Goal: Information Seeking & Learning: Learn about a topic

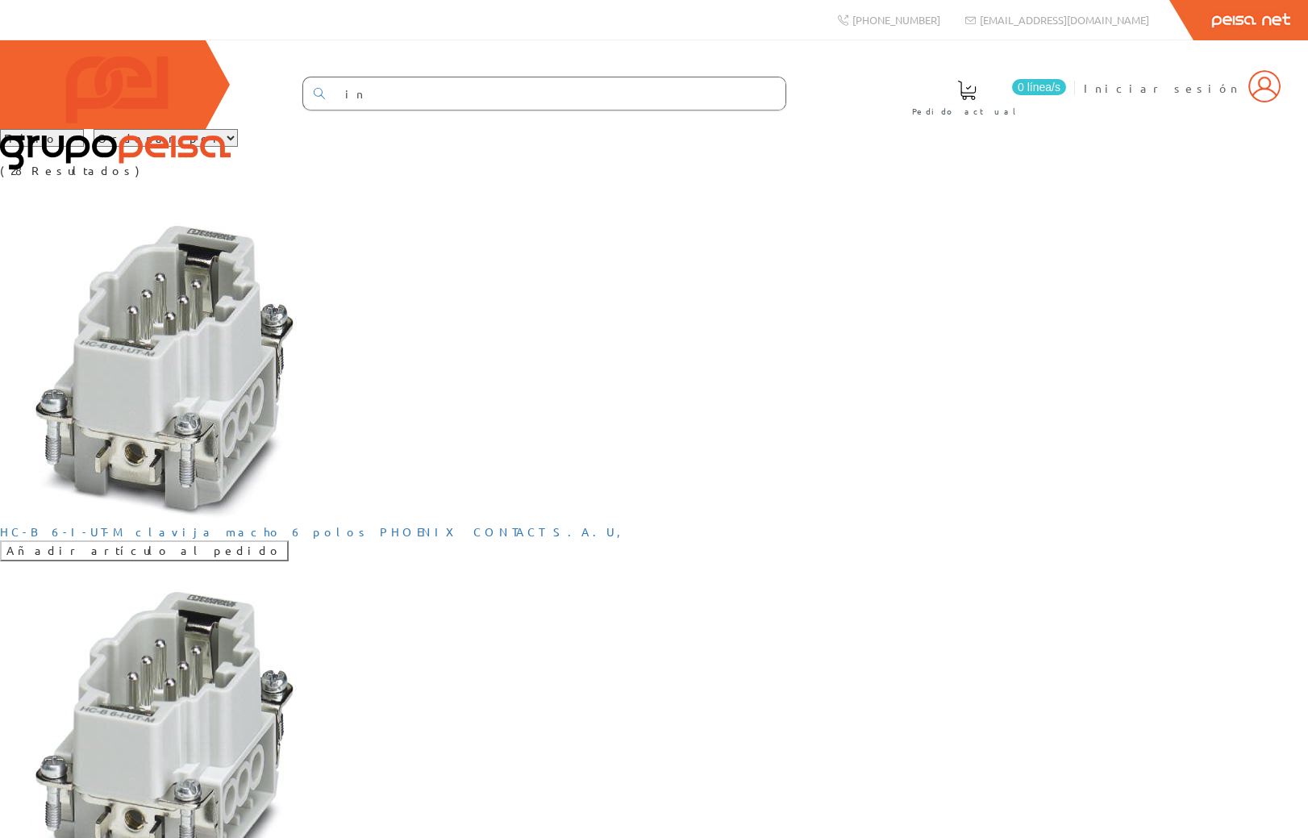
click at [84, 147] on select "Filtros Tipo 1 Tipo 2 Tipo 3" at bounding box center [42, 138] width 84 height 18
click at [238, 147] on select "Ordenar por Tipo 1 Tipo 2 Tipo 3" at bounding box center [166, 138] width 144 height 18
drag, startPoint x: 236, startPoint y: 216, endPoint x: 174, endPoint y: 224, distance: 61.8
click at [232, 179] on div "Filtros Tipo 1 Tipo 2 Tipo 3 Ordenar por Tipo 1 Tipo 2 Tipo 3 (28 Resultados)" at bounding box center [654, 154] width 1308 height 50
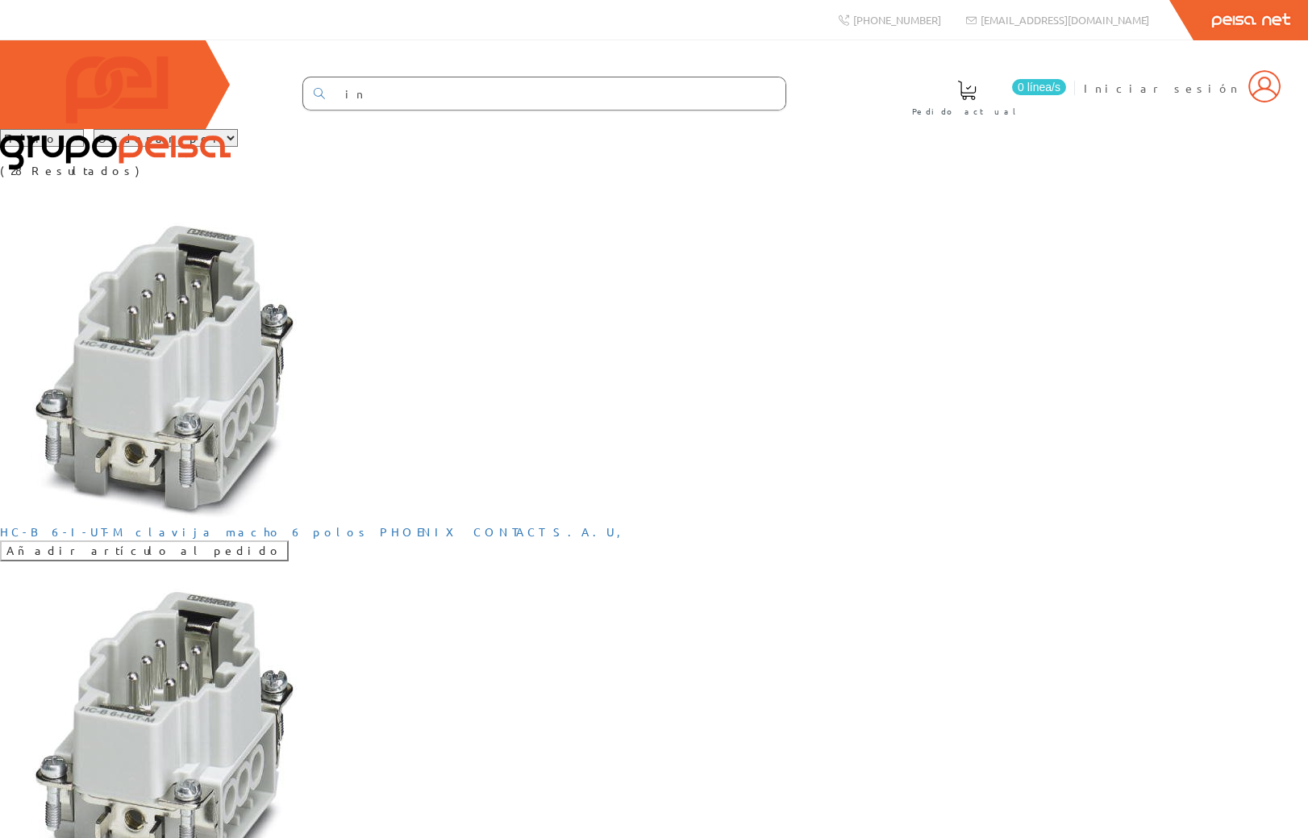
drag, startPoint x: 308, startPoint y: 234, endPoint x: 290, endPoint y: 237, distance: 18.0
click at [308, 179] on div "Filtros Tipo 1 Tipo 2 Tipo 3 Ordenar por Tipo 1 Tipo 2 Tipo 3 (28 Resultados)" at bounding box center [654, 154] width 1308 height 50
click at [375, 179] on div "Filtros Tipo 1 Tipo 2 Tipo 3 Ordenar por Tipo 1 Tipo 2 Tipo 3 (28 Resultados)" at bounding box center [654, 154] width 1308 height 50
click at [573, 129] on div "in 0 línea/[GEOGRAPHIC_DATA] actual Iniciar sesión" at bounding box center [654, 84] width 1308 height 89
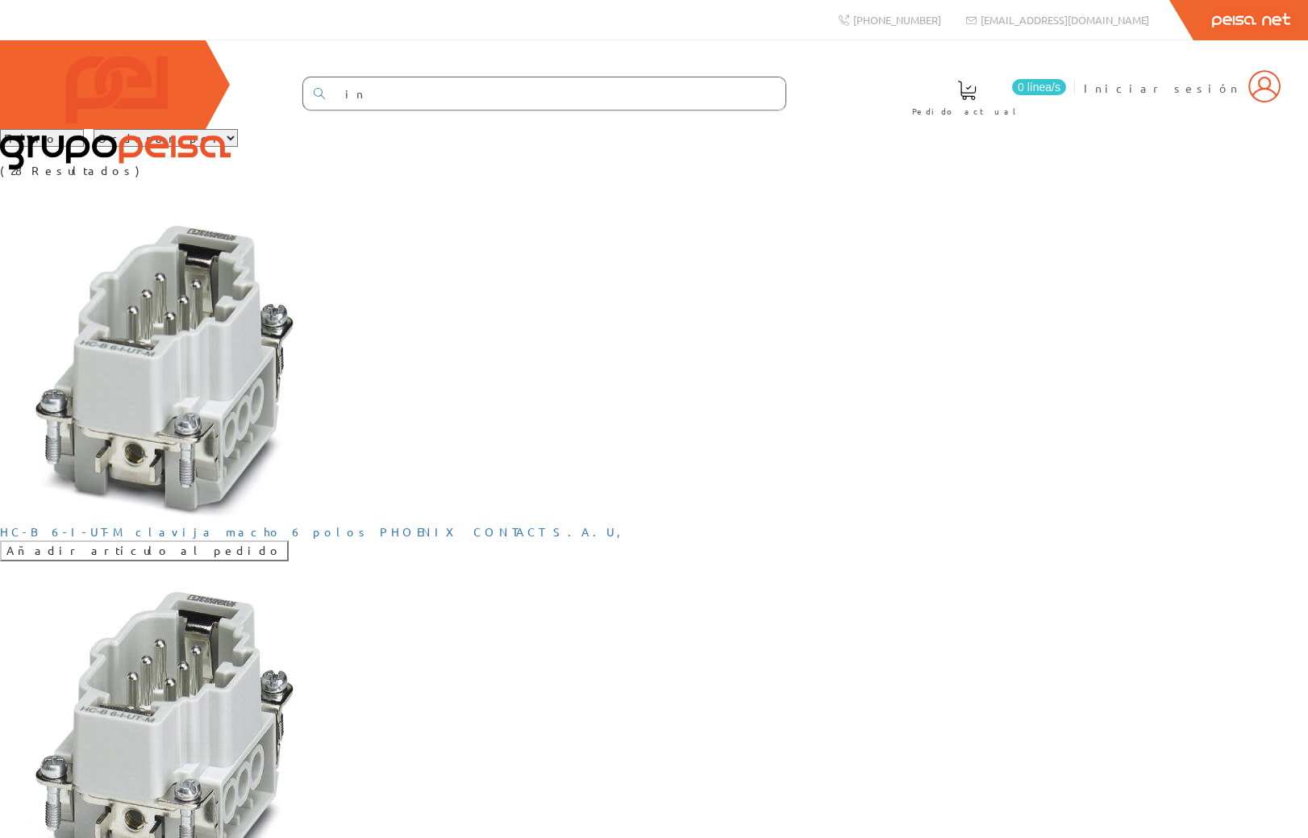
click at [181, 147] on select "Ordenar por Tipo 1 Tipo 2 Tipo 3" at bounding box center [166, 138] width 144 height 18
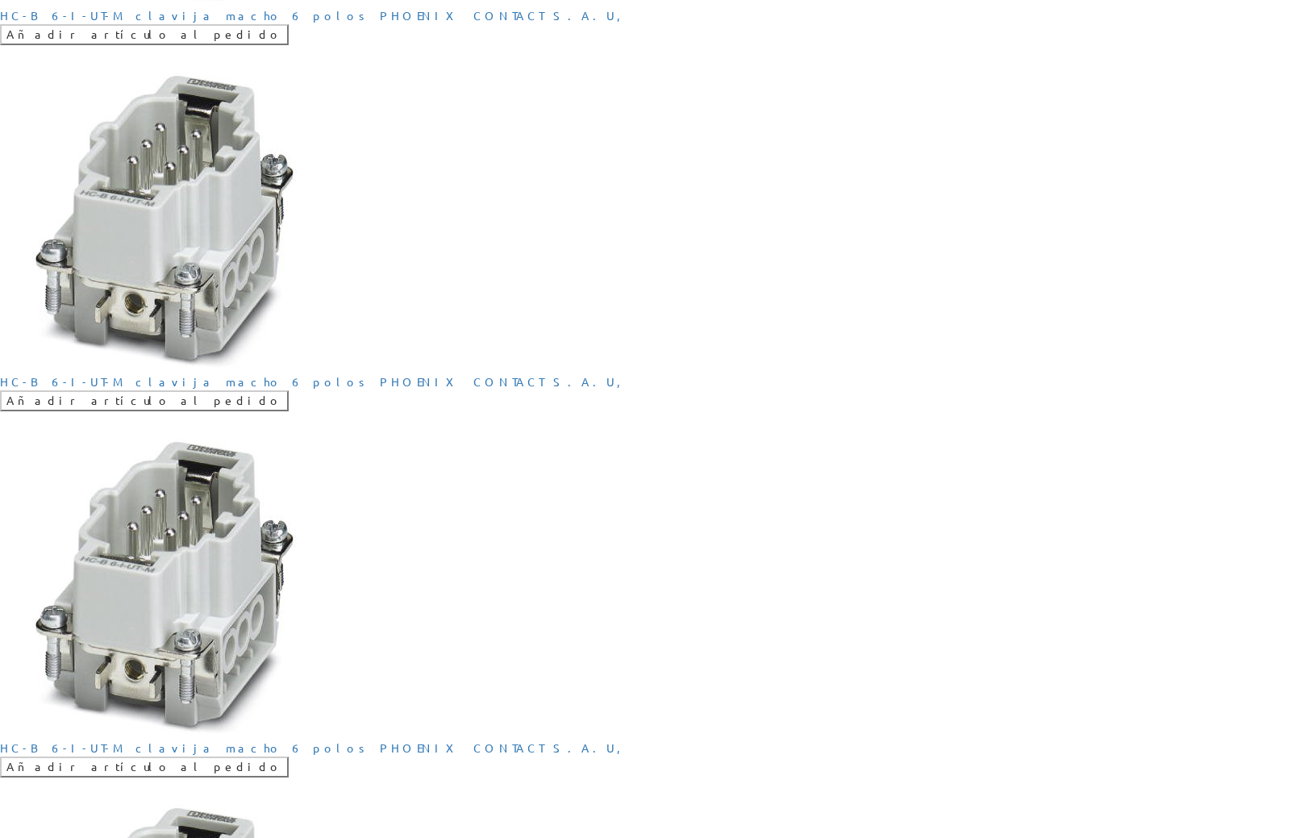
scroll to position [1394, 0]
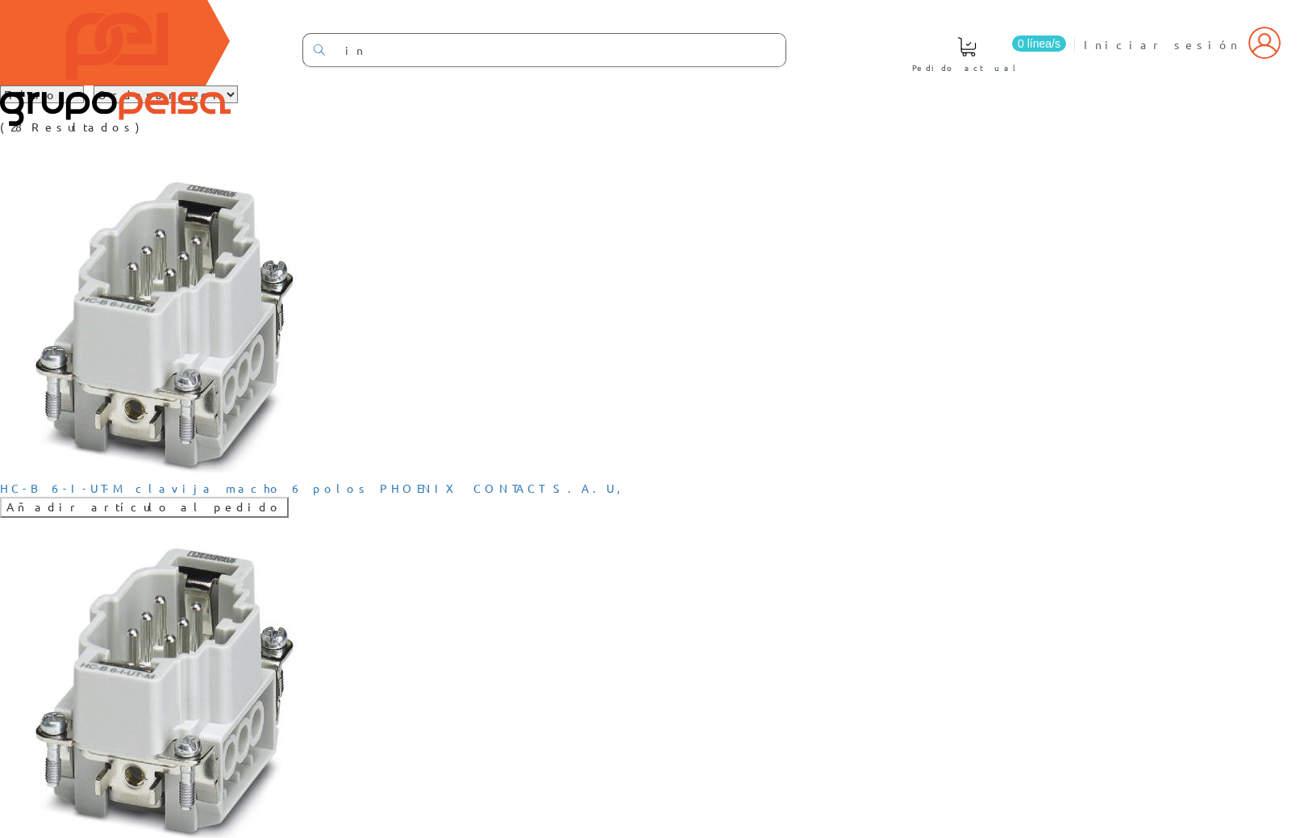
scroll to position [0, 0]
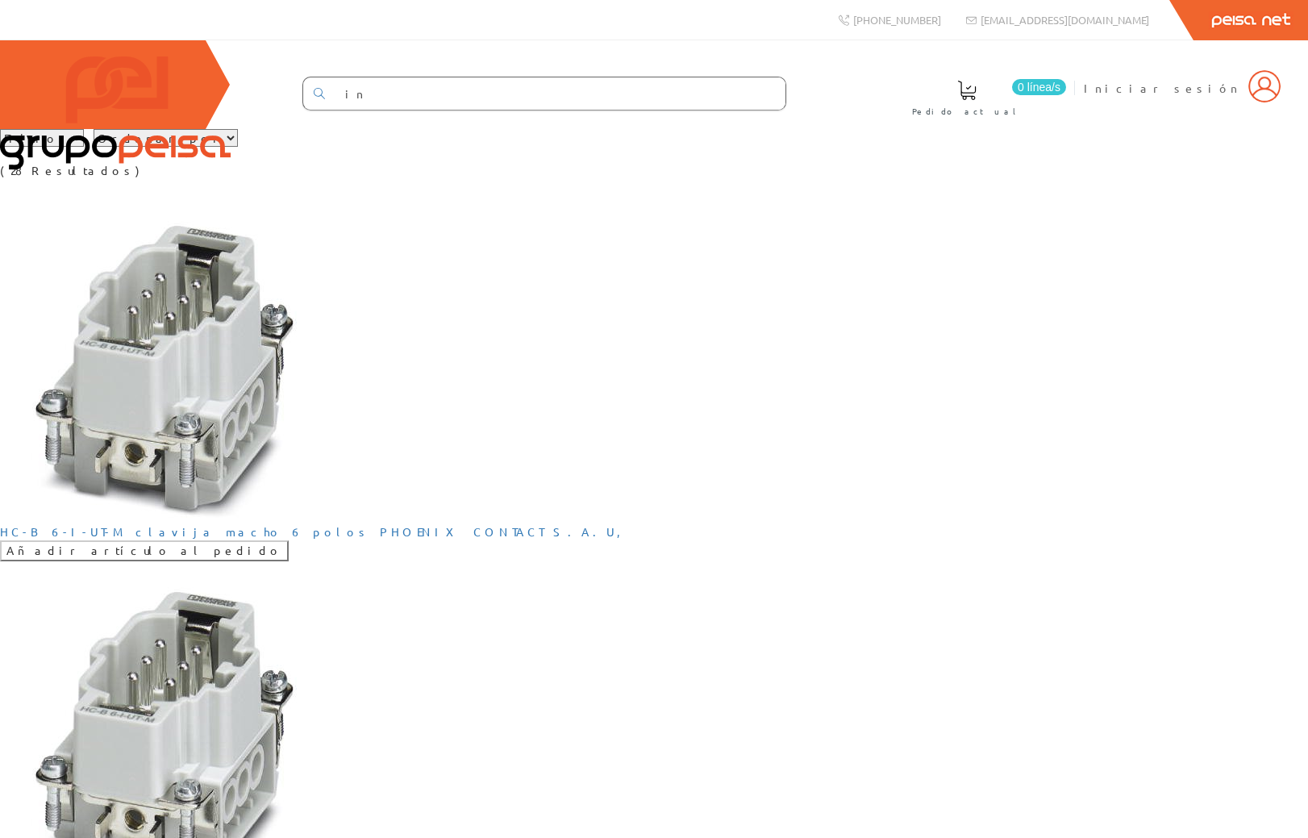
click at [316, 179] on div "Filtros Tipo 1 Tipo 2 Tipo 3 Ordenar por Tipo 1 Tipo 2 Tipo 3 (28 Resultados)" at bounding box center [654, 154] width 1308 height 50
click at [214, 147] on select "Ordenar por Tipo 1 Tipo 2 Tipo 3" at bounding box center [166, 138] width 144 height 18
click at [63, 147] on select "Filtros Tipo 1 Tipo 2 Tipo 3" at bounding box center [42, 138] width 84 height 18
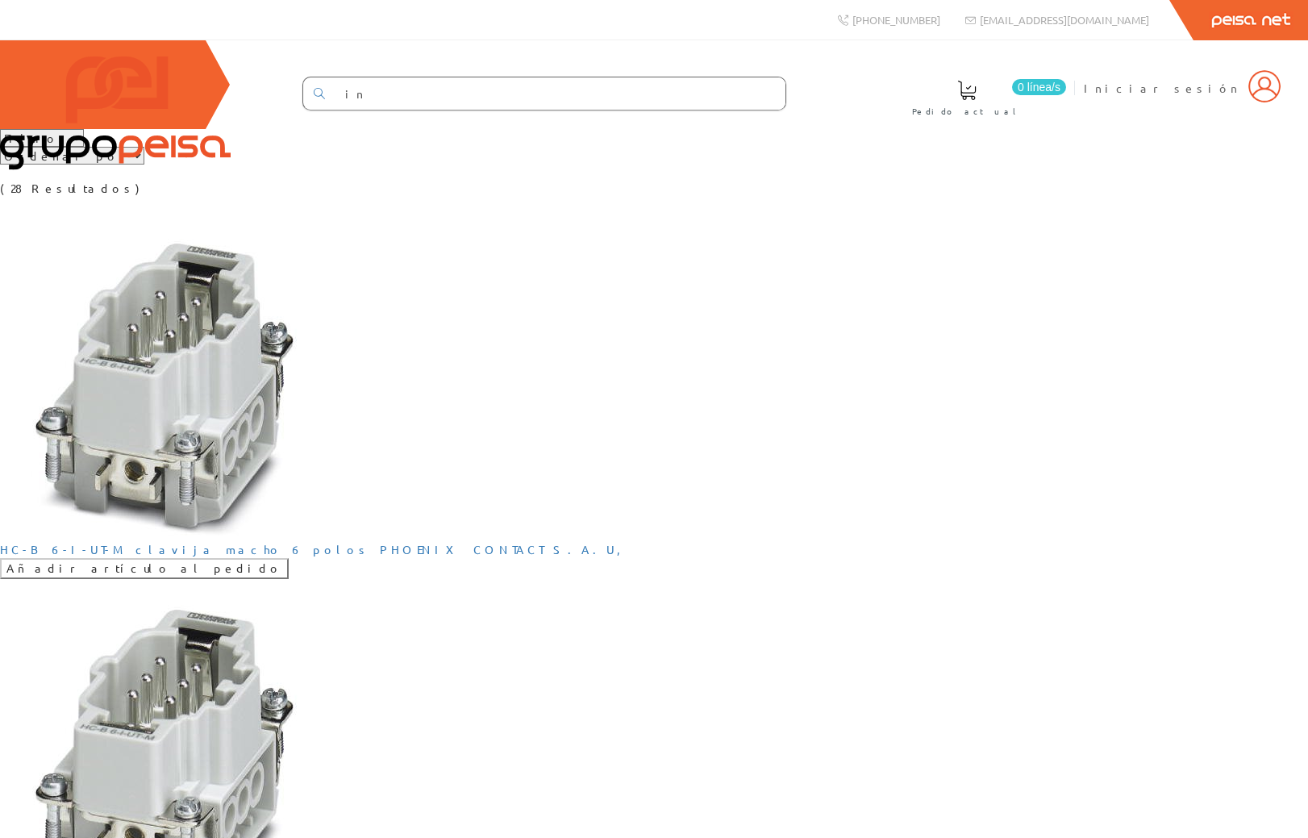
drag, startPoint x: 828, startPoint y: 173, endPoint x: 329, endPoint y: 234, distance: 502.9
click at [144, 165] on select "Ordenar por Tipo 1 Tipo 2 Tipo 3" at bounding box center [72, 156] width 144 height 18
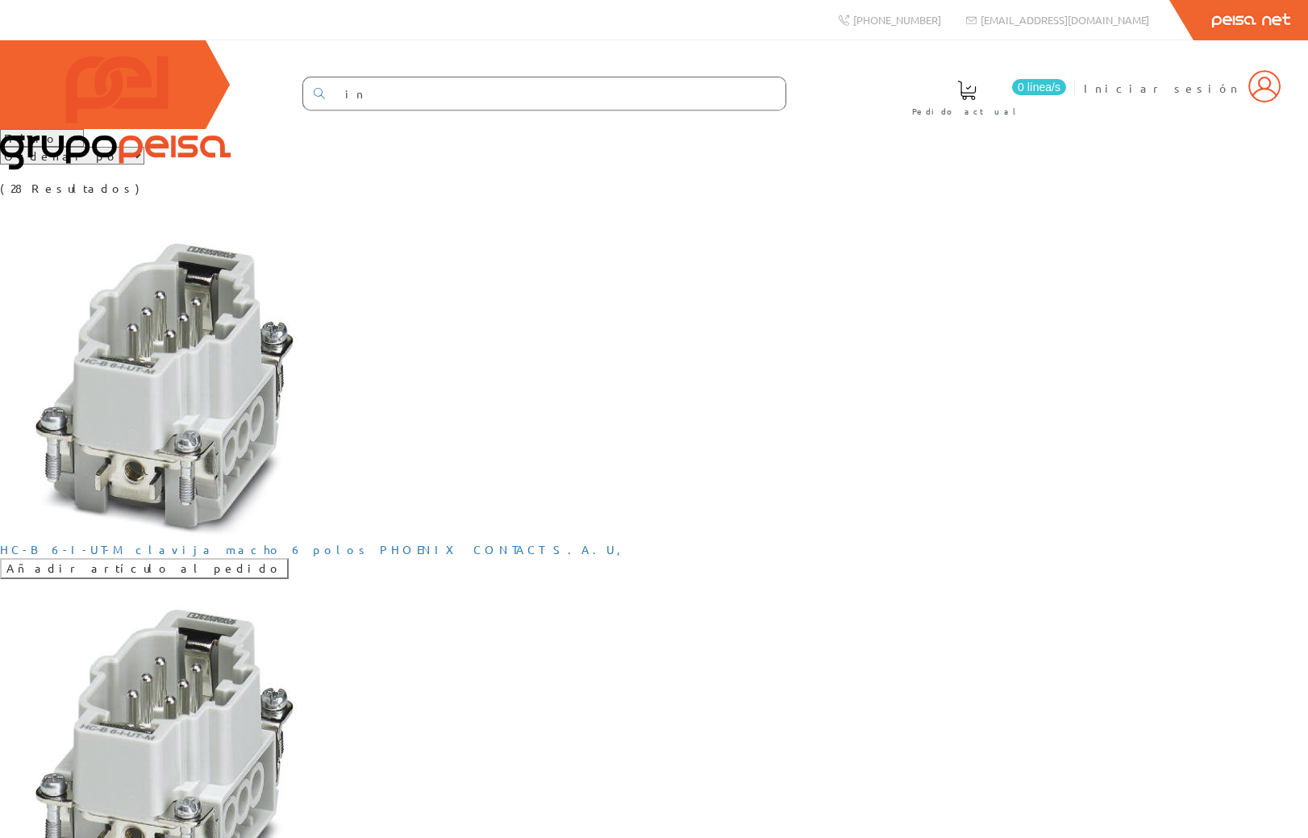
click at [144, 165] on select "Ordenar por Tipo 1 Tipo 2 Tipo 3" at bounding box center [72, 156] width 144 height 18
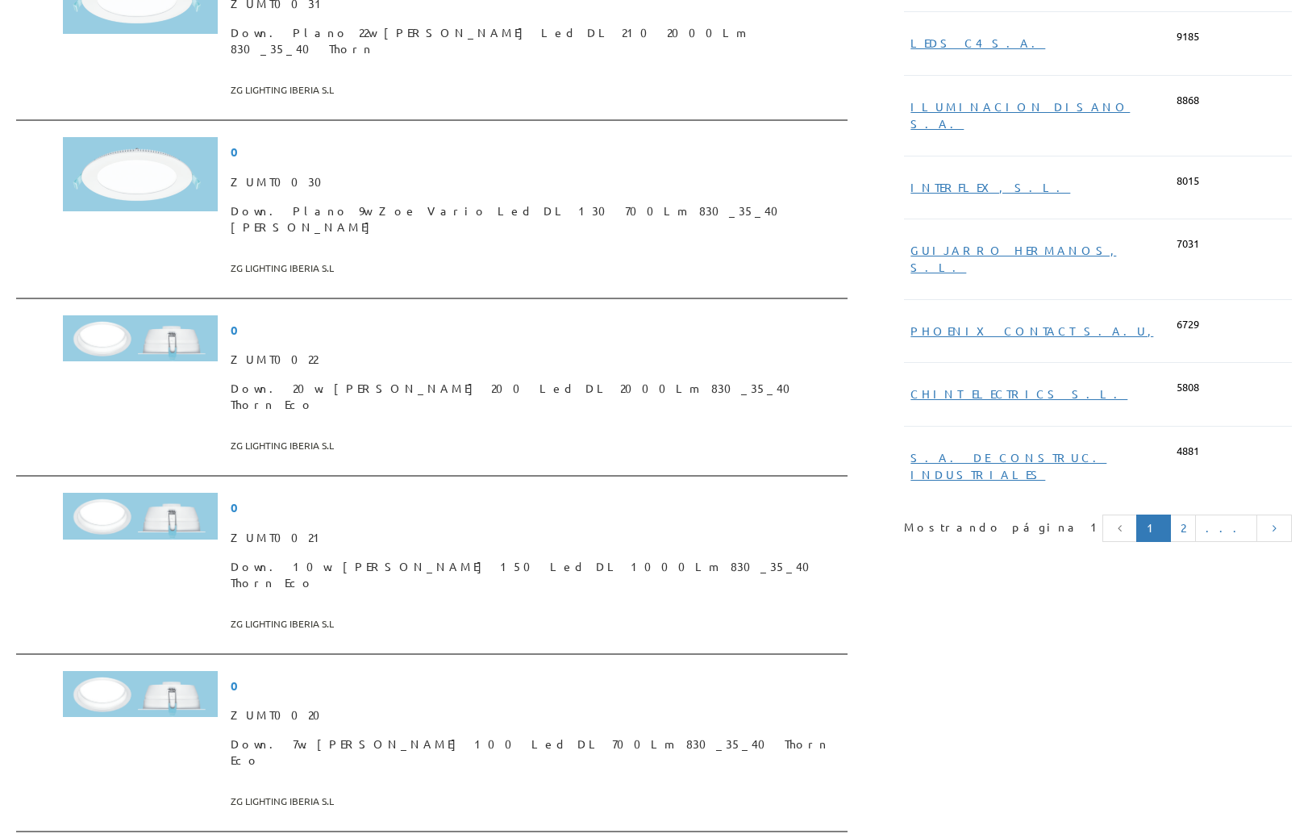
scroll to position [5581, 0]
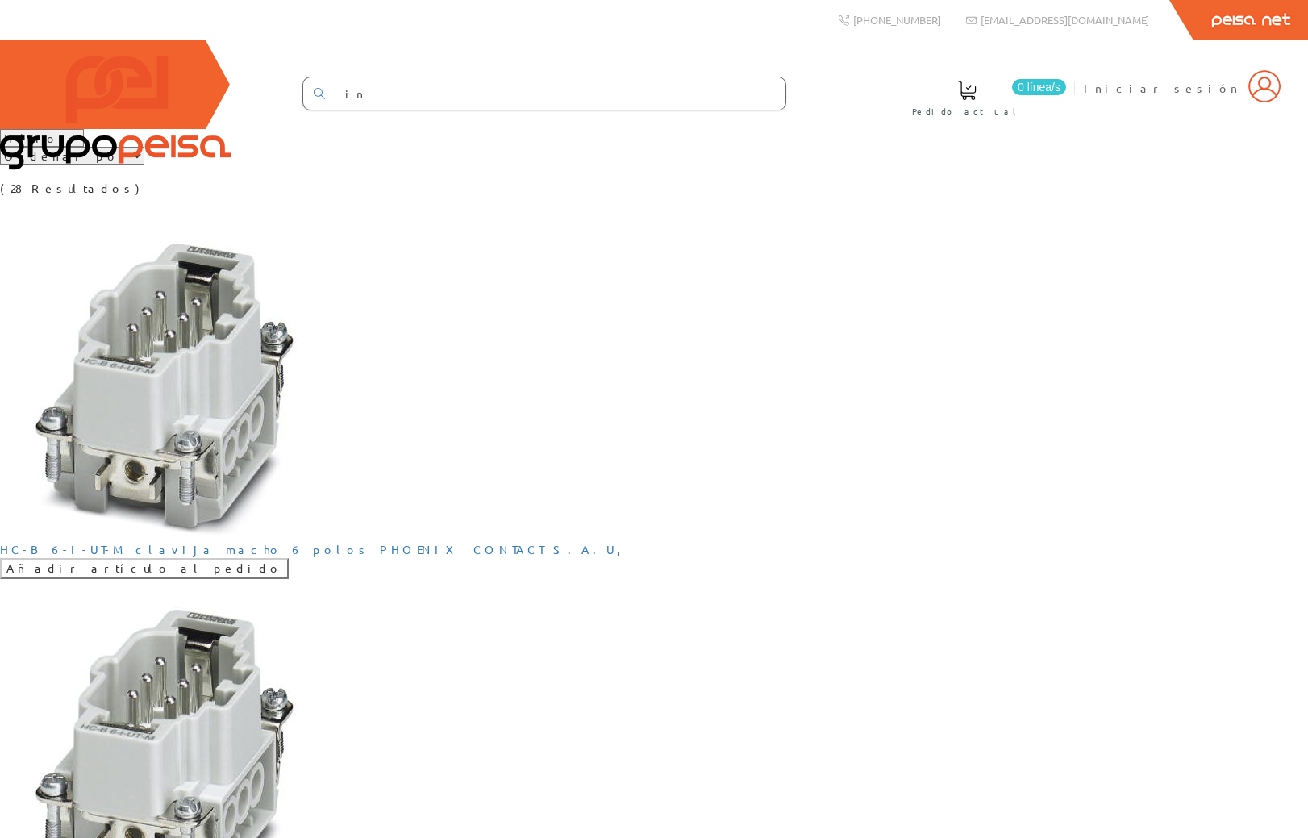
scroll to position [5959, 0]
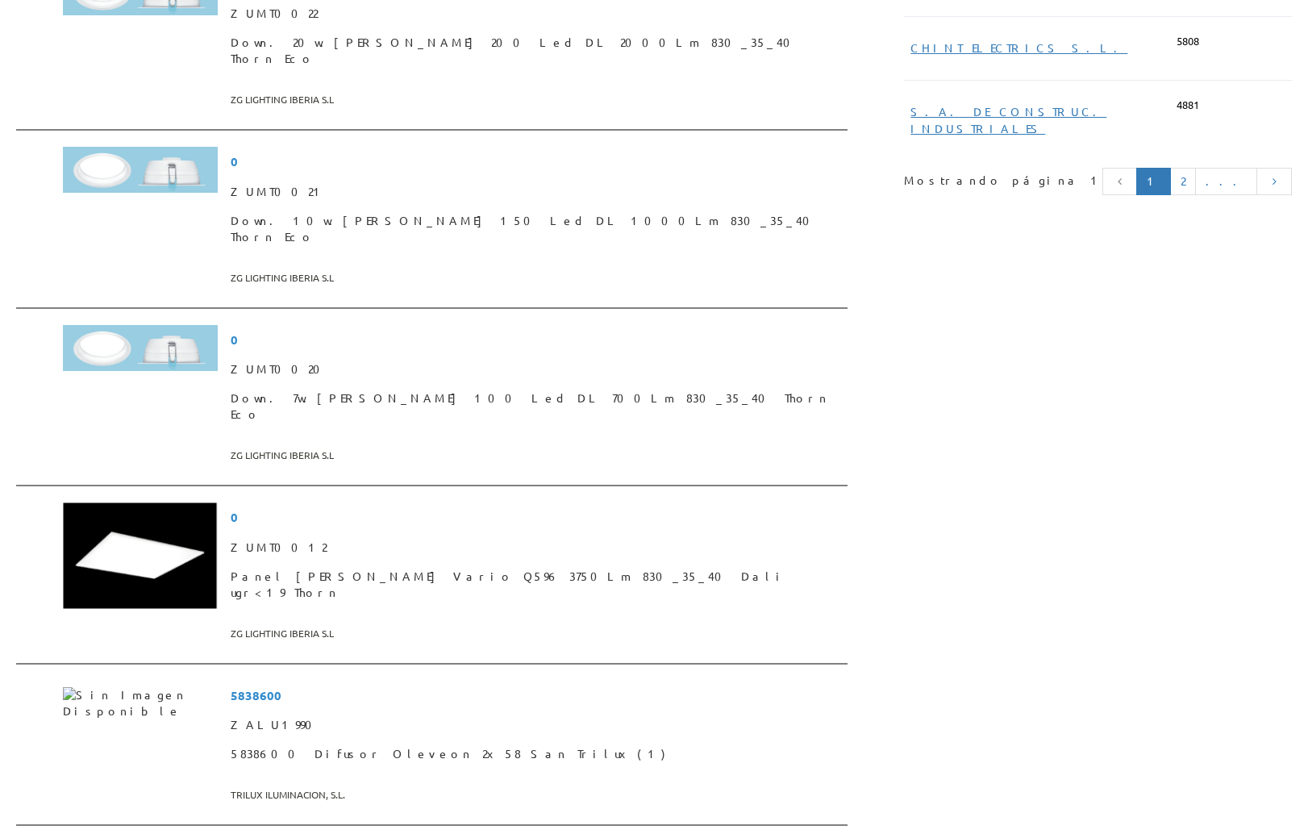
drag, startPoint x: 913, startPoint y: 367, endPoint x: 970, endPoint y: 411, distance: 72.0
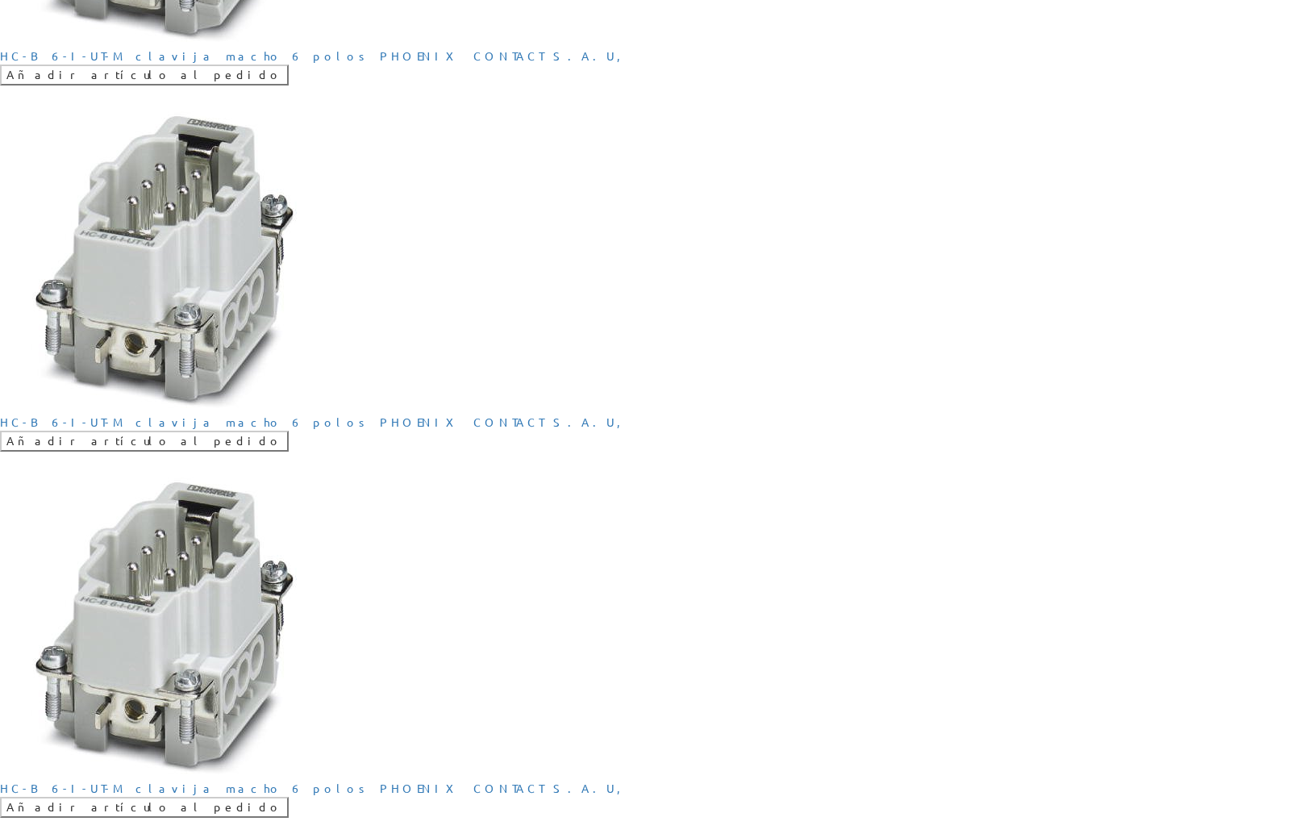
scroll to position [1436, 0]
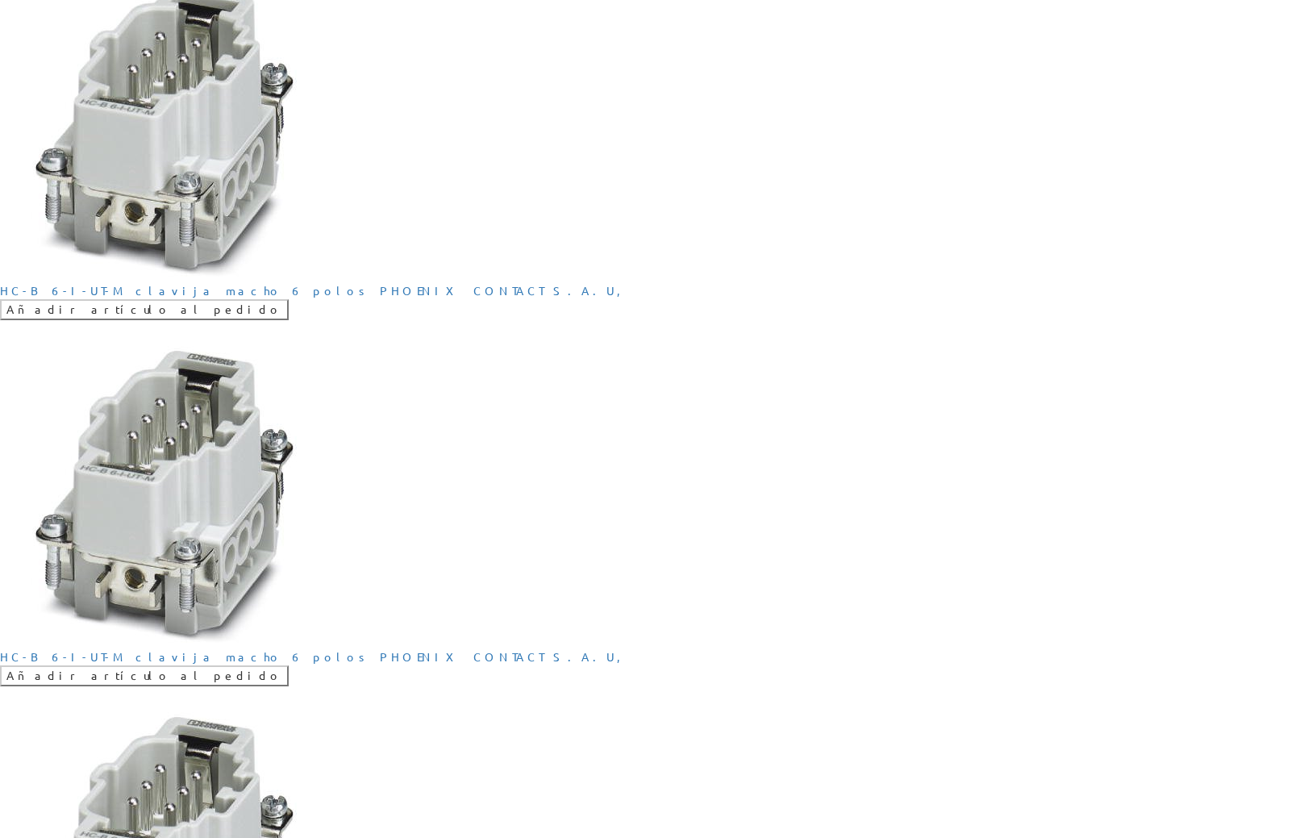
scroll to position [2240, 0]
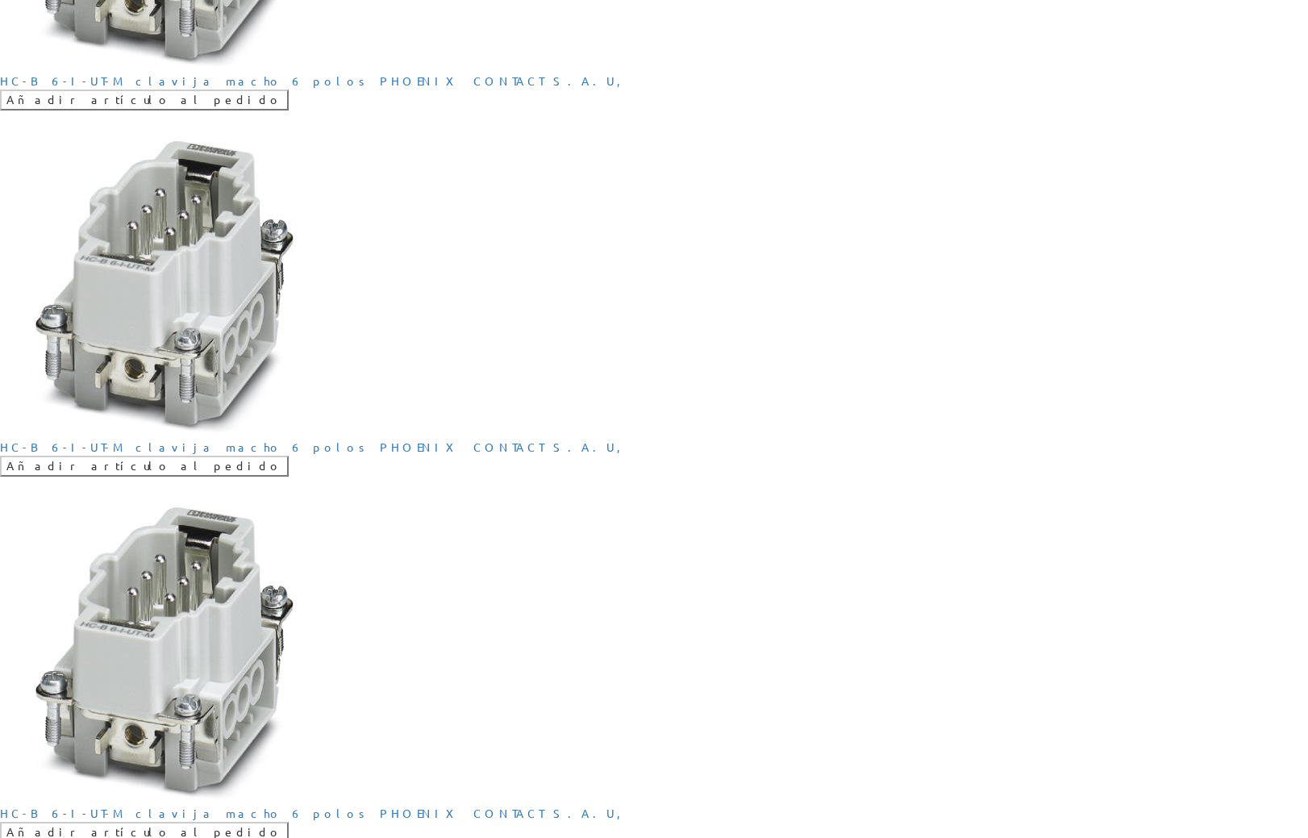
scroll to position [1331, 0]
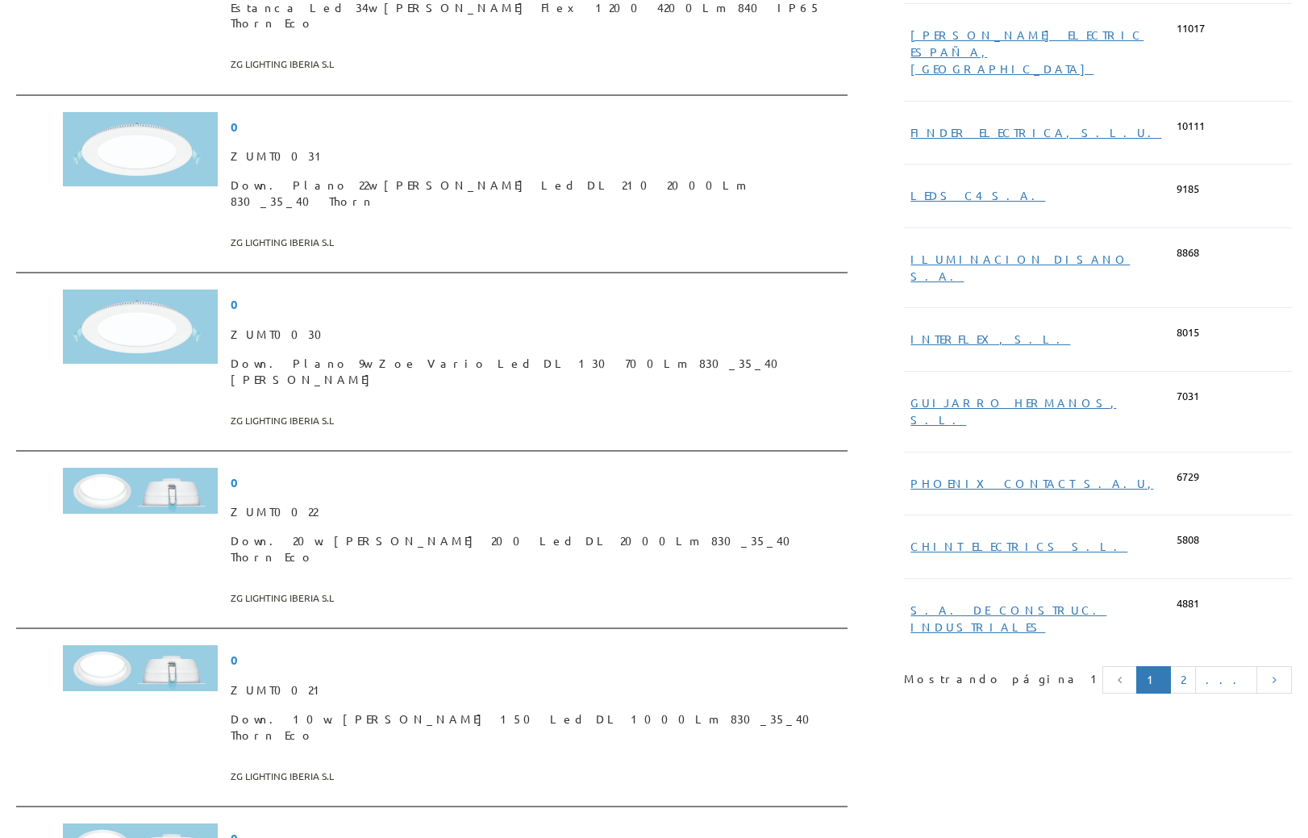
scroll to position [5787, 0]
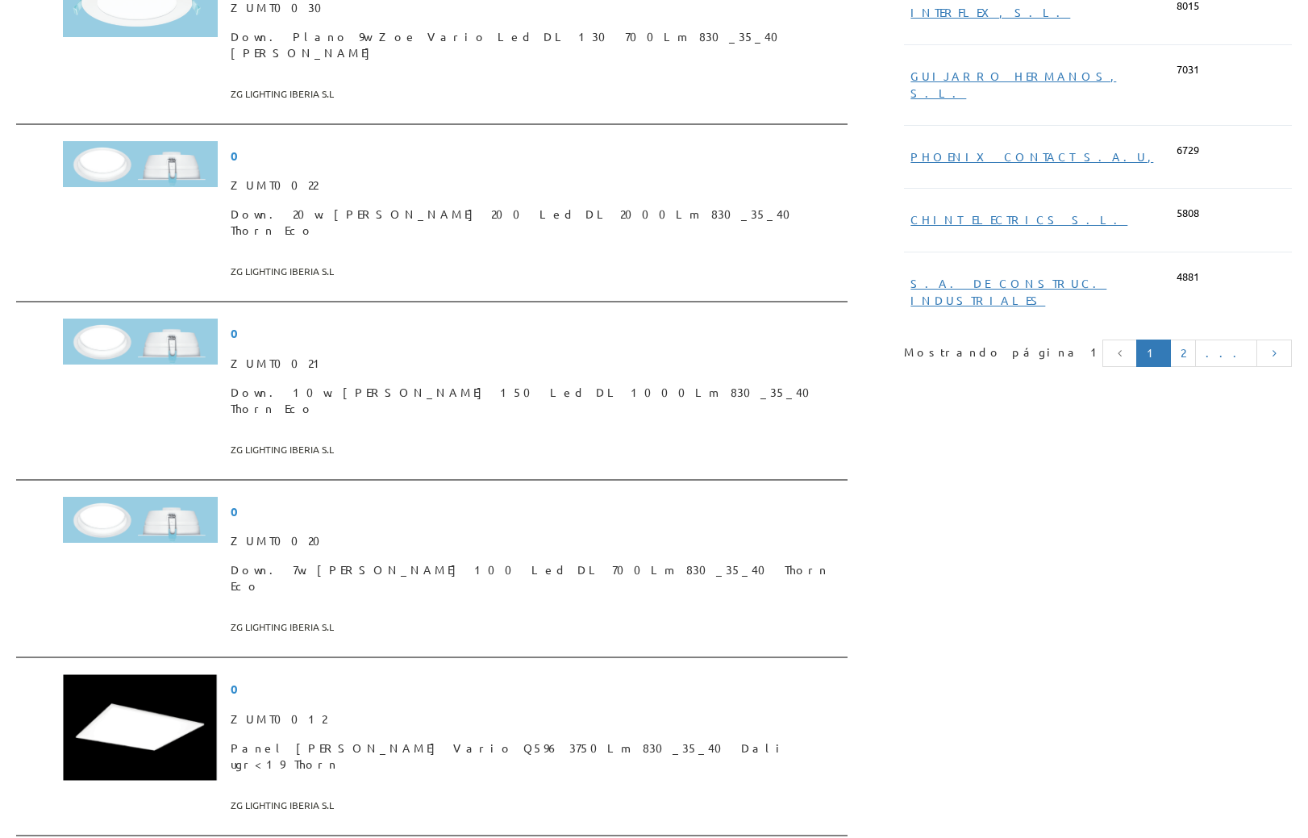
drag, startPoint x: 177, startPoint y: 465, endPoint x: 75, endPoint y: 485, distance: 103.5
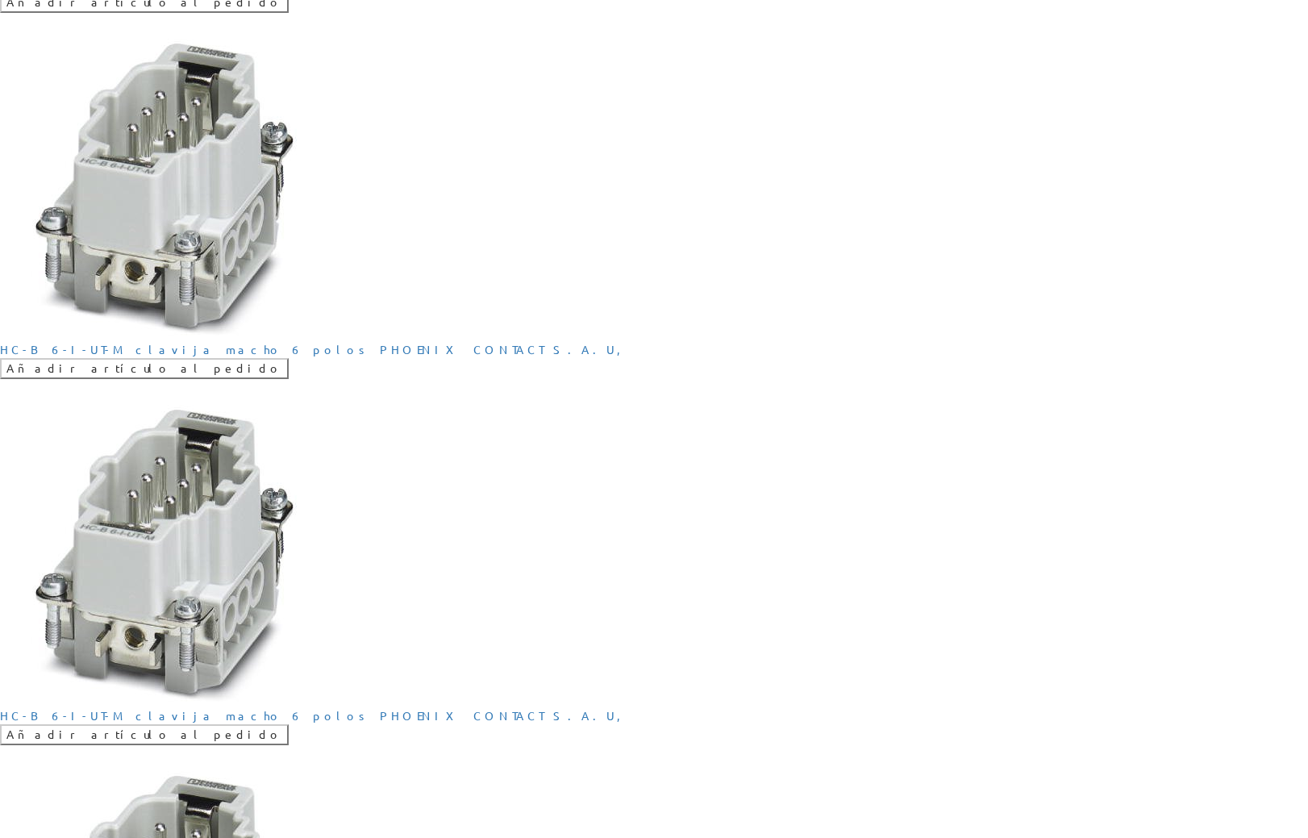
scroll to position [947, 0]
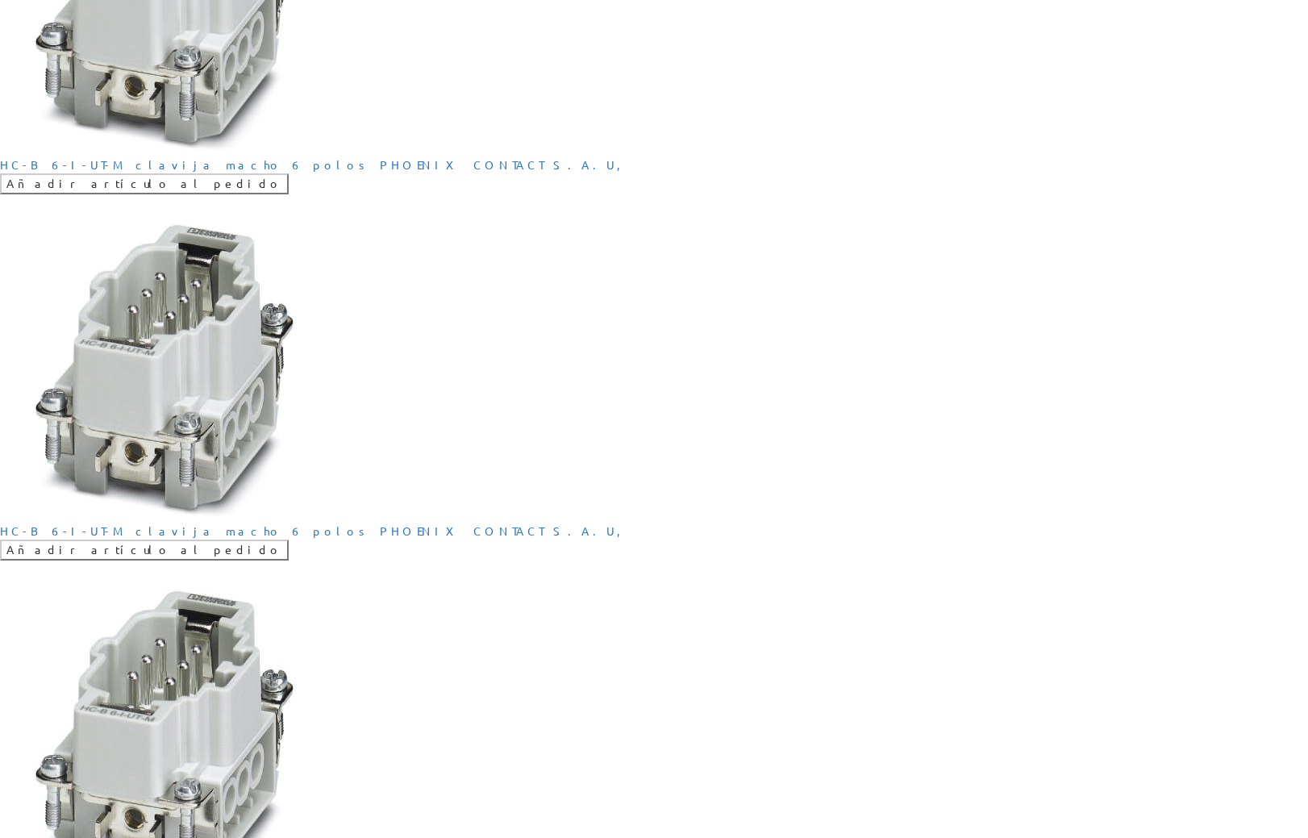
scroll to position [1481, 0]
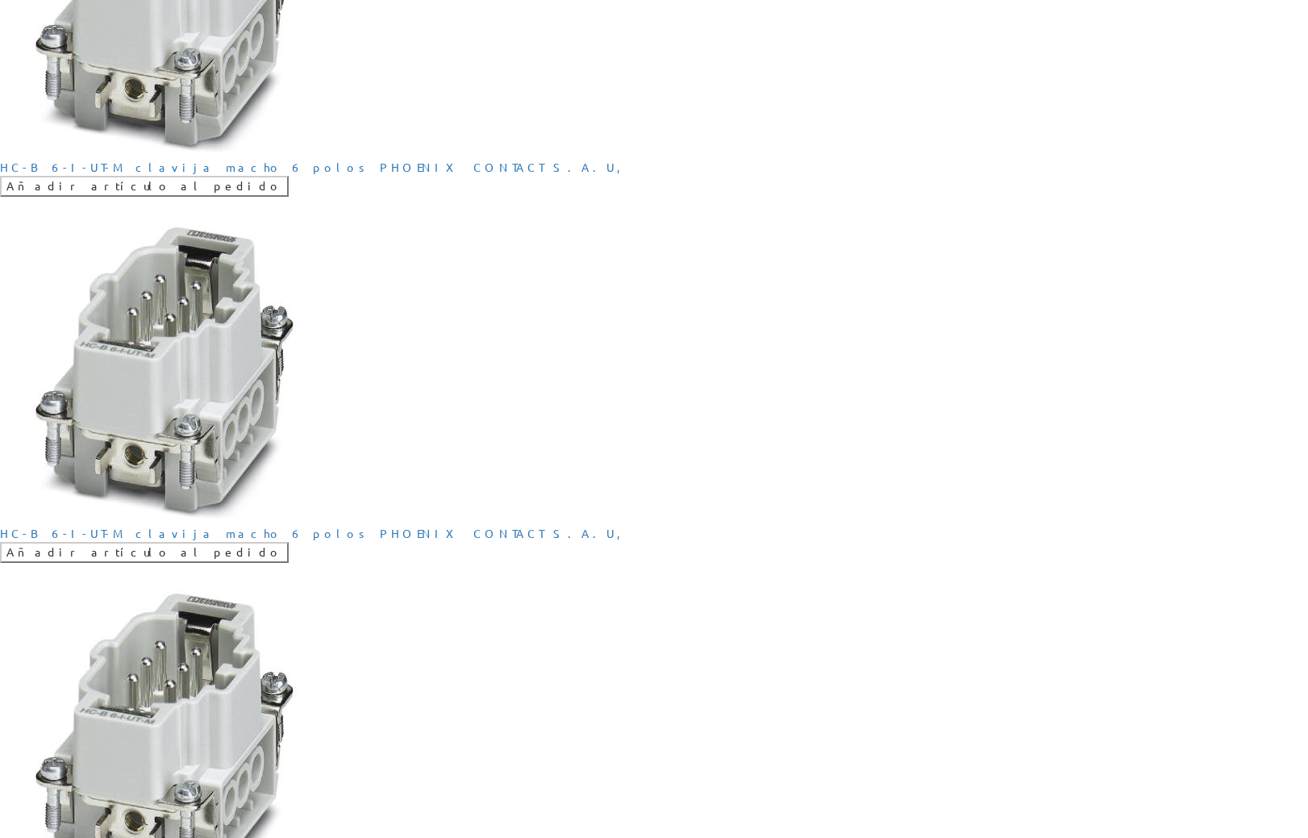
scroll to position [1481, 0]
drag, startPoint x: 1046, startPoint y: 464, endPoint x: 1077, endPoint y: 467, distance: 30.8
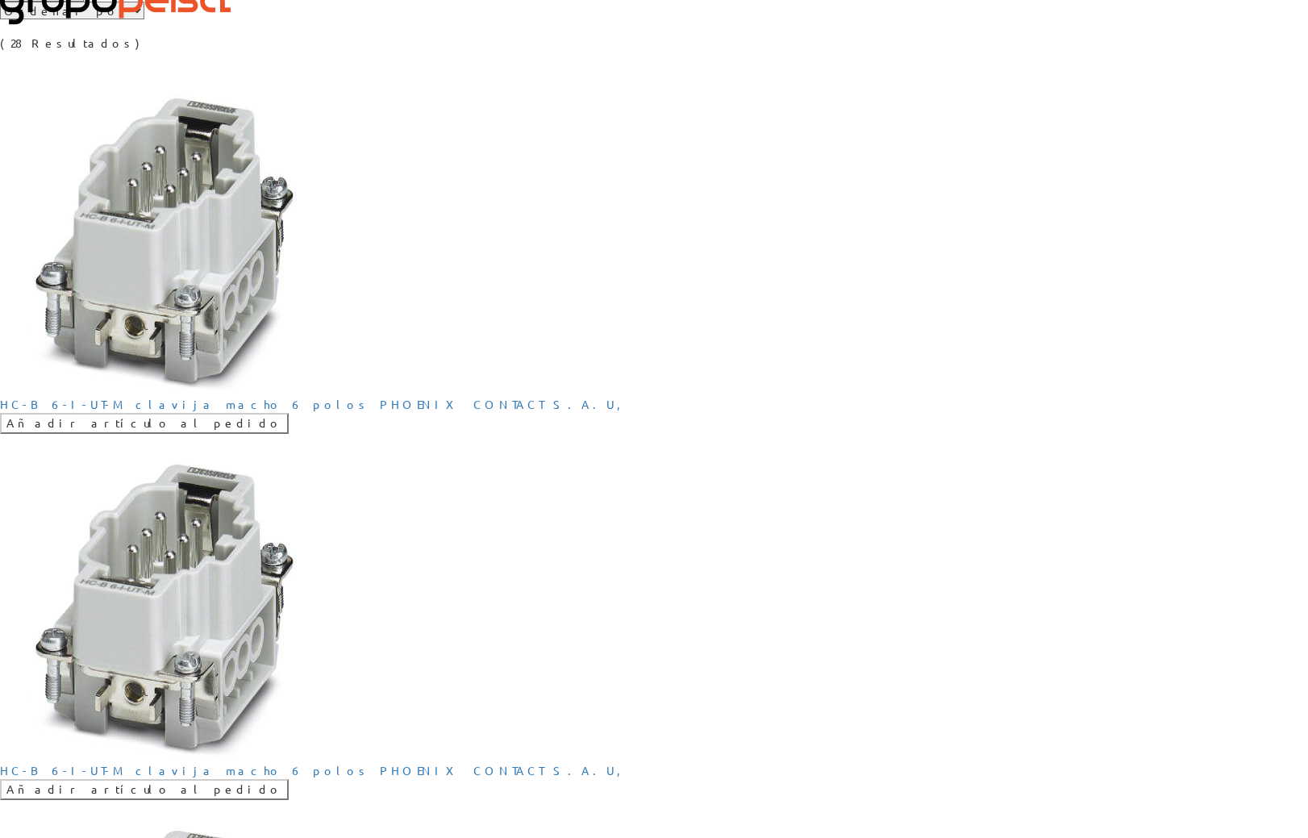
scroll to position [0, 0]
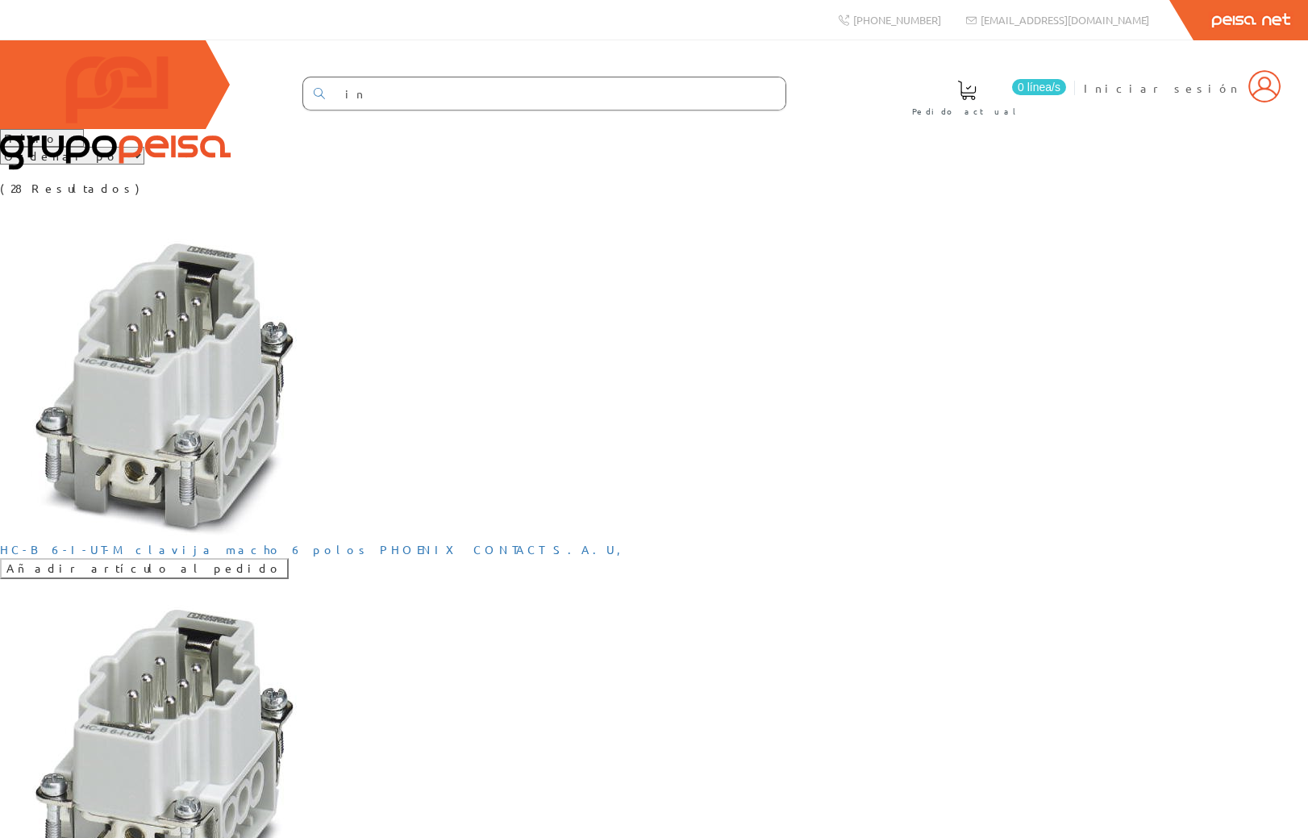
click at [65, 147] on select "Filtros Tipo 1 Tipo 2 Tipo 3" at bounding box center [42, 138] width 84 height 18
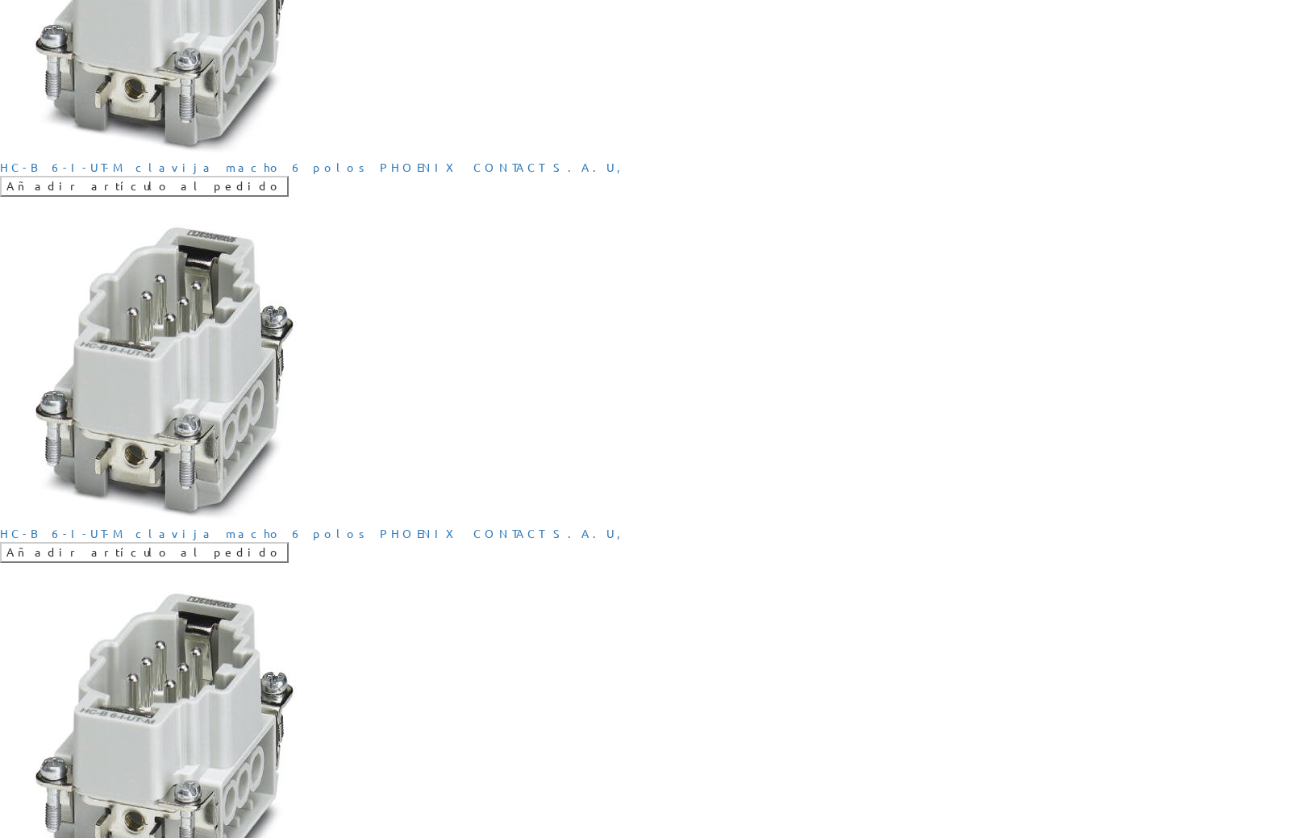
scroll to position [1846, 0]
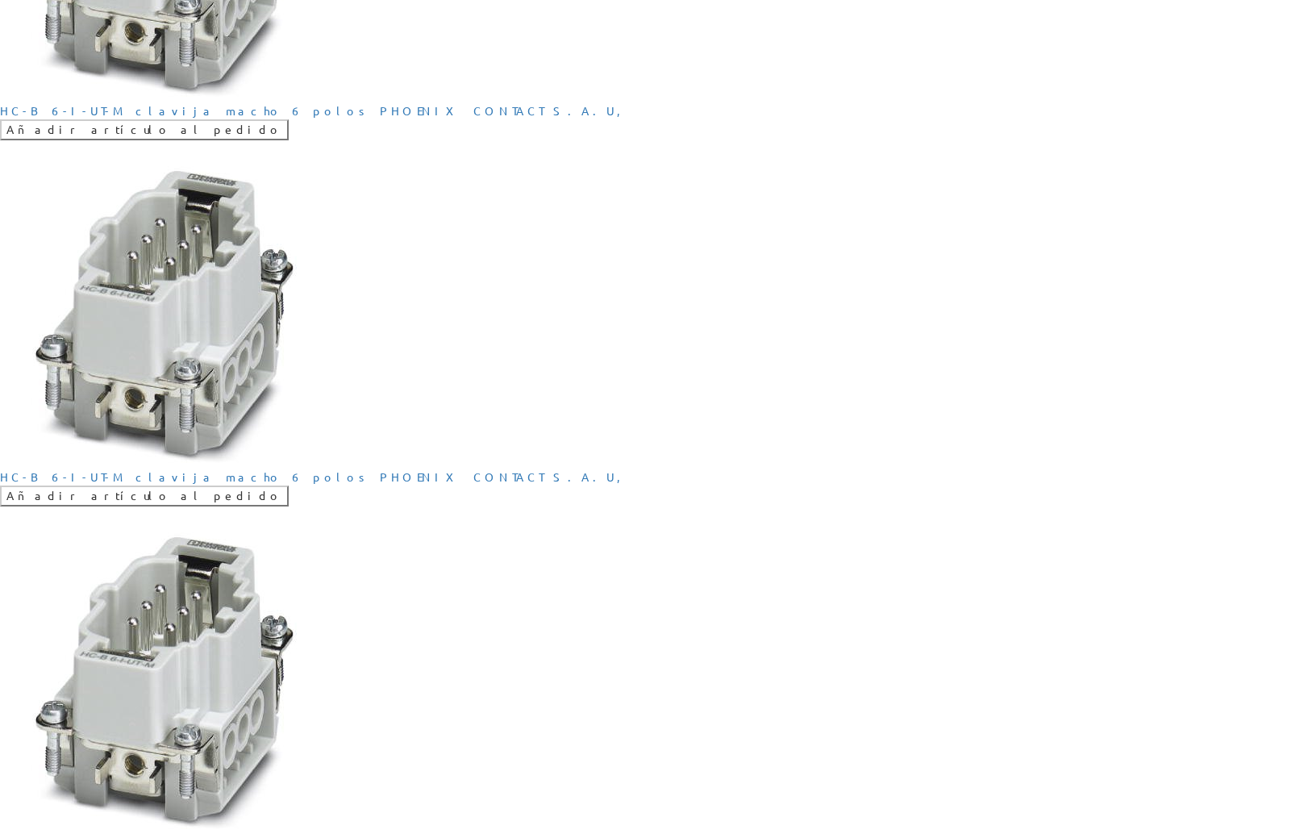
scroll to position [0, 0]
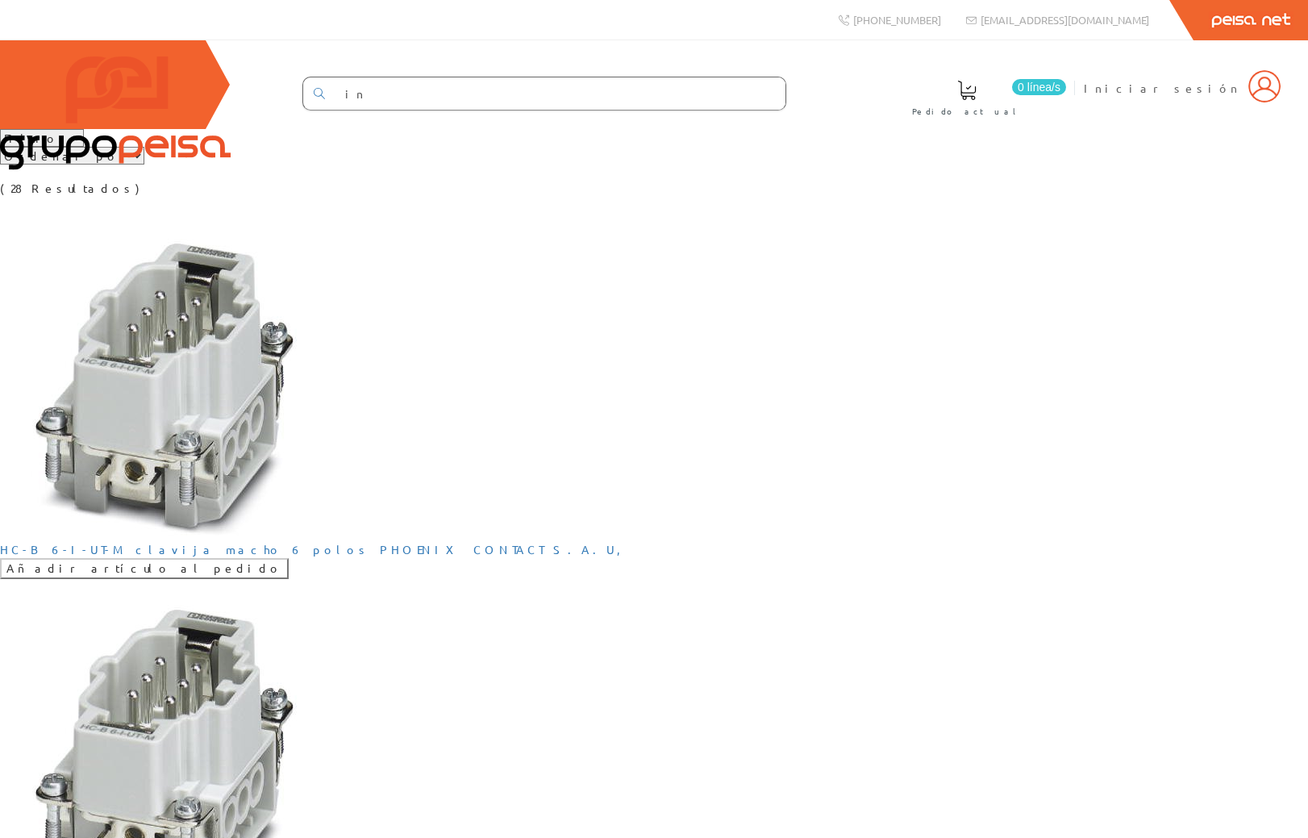
click at [438, 197] on div "Filtros Tipo 1 Tipo 2 Tipo 3 Ordenar por Tipo 1 Tipo 2 Tipo 3 (28 Resultados)" at bounding box center [654, 163] width 1308 height 68
click at [90, 86] on img at bounding box center [115, 113] width 231 height 114
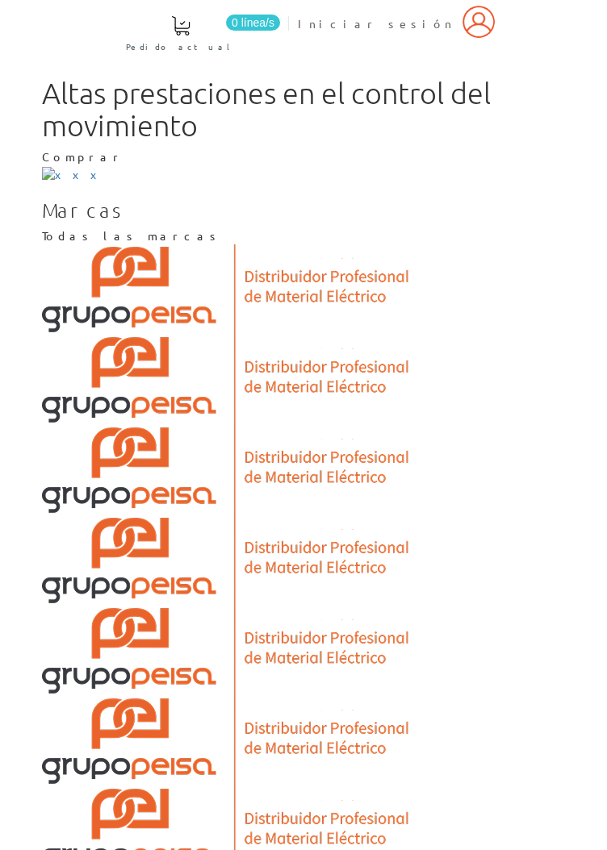
scroll to position [111, 0]
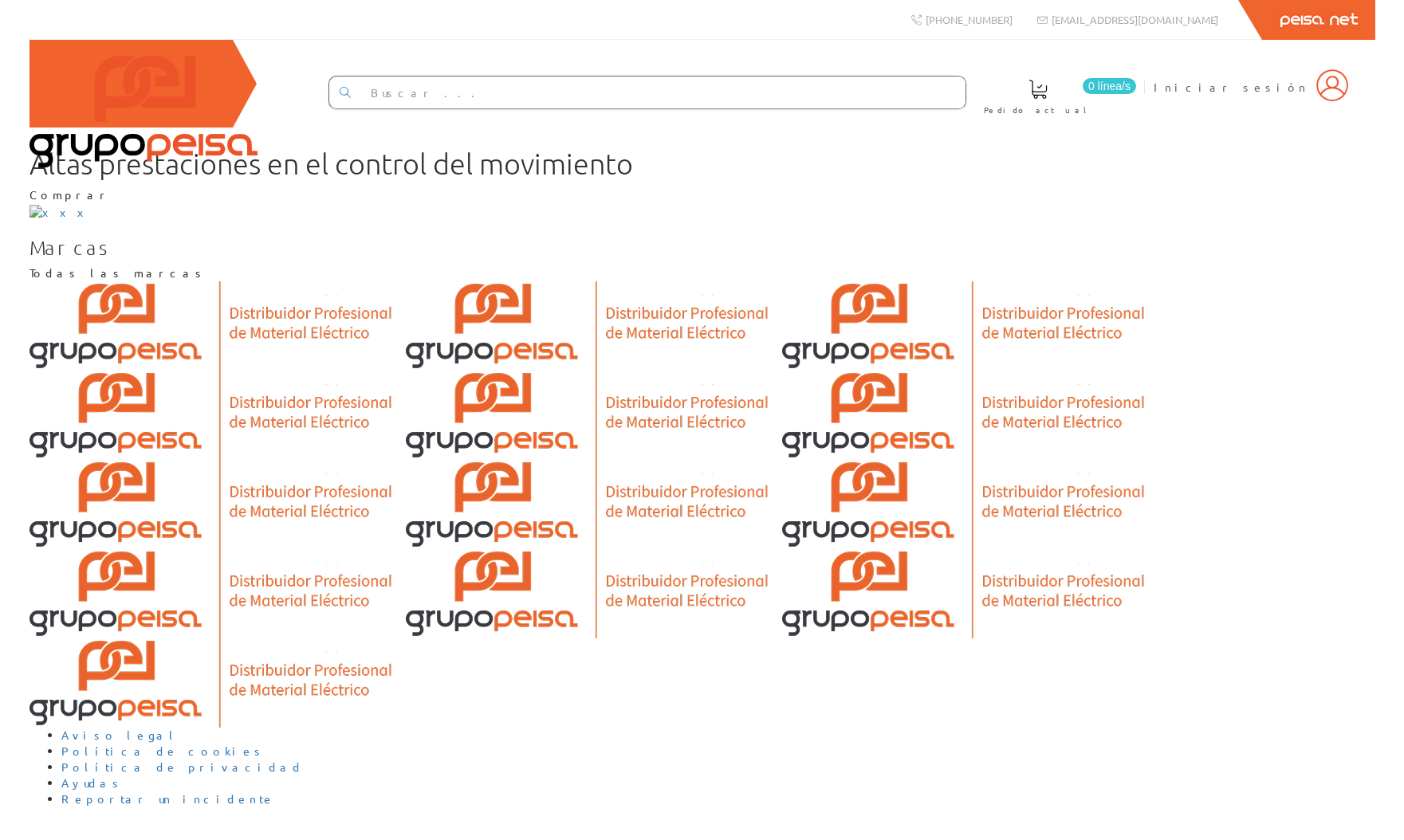
scroll to position [428, 0]
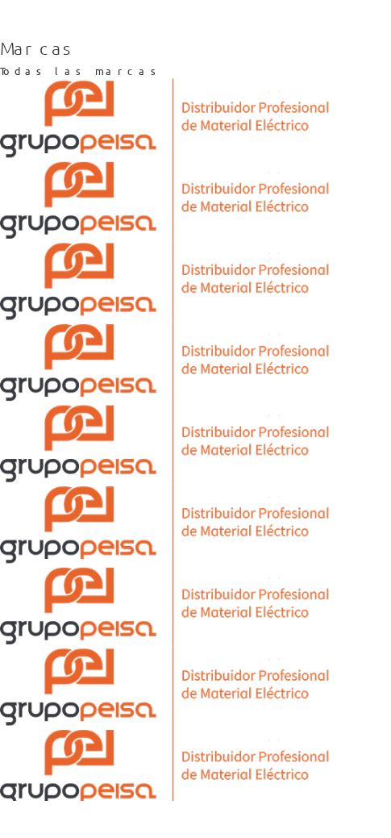
scroll to position [303, 0]
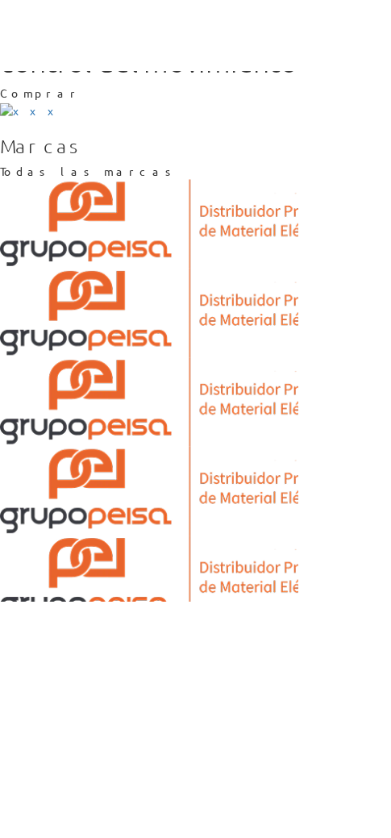
scroll to position [307, 0]
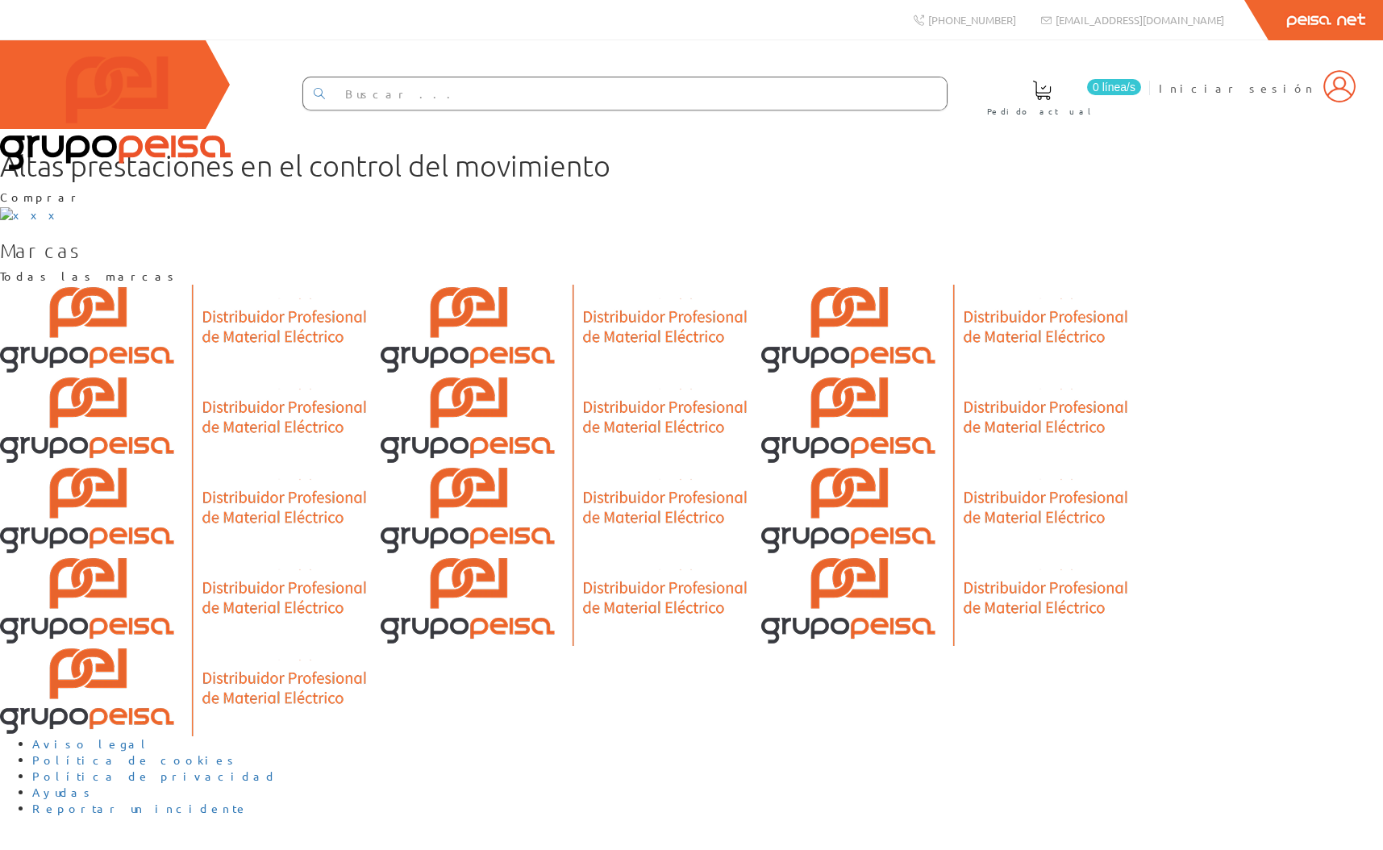
click at [390, 90] on input "text" at bounding box center [641, 93] width 612 height 32
type input "in"
click at [325, 91] on icon at bounding box center [319, 93] width 11 height 11
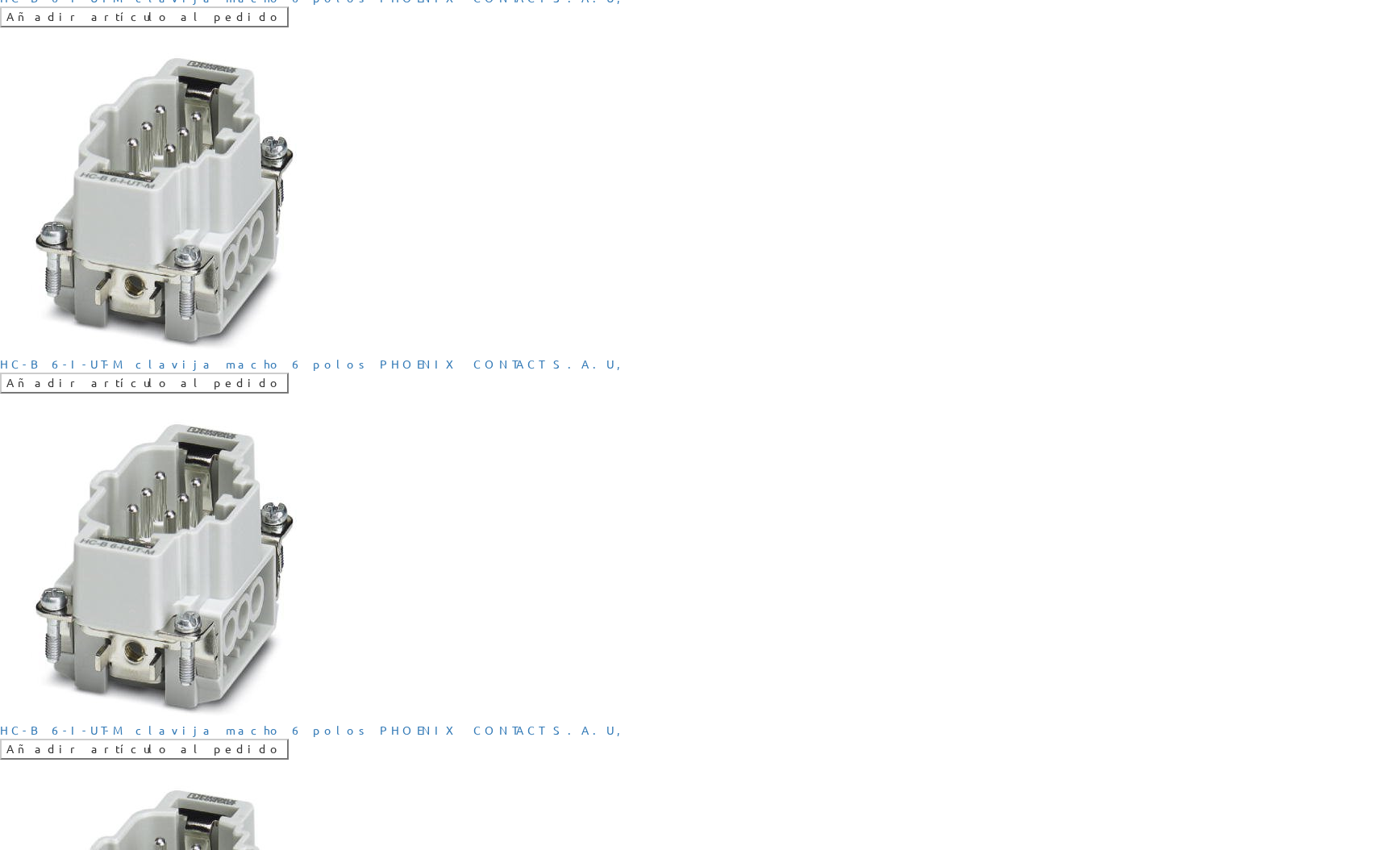
scroll to position [1291, 0]
